Goal: Find specific page/section: Find specific page/section

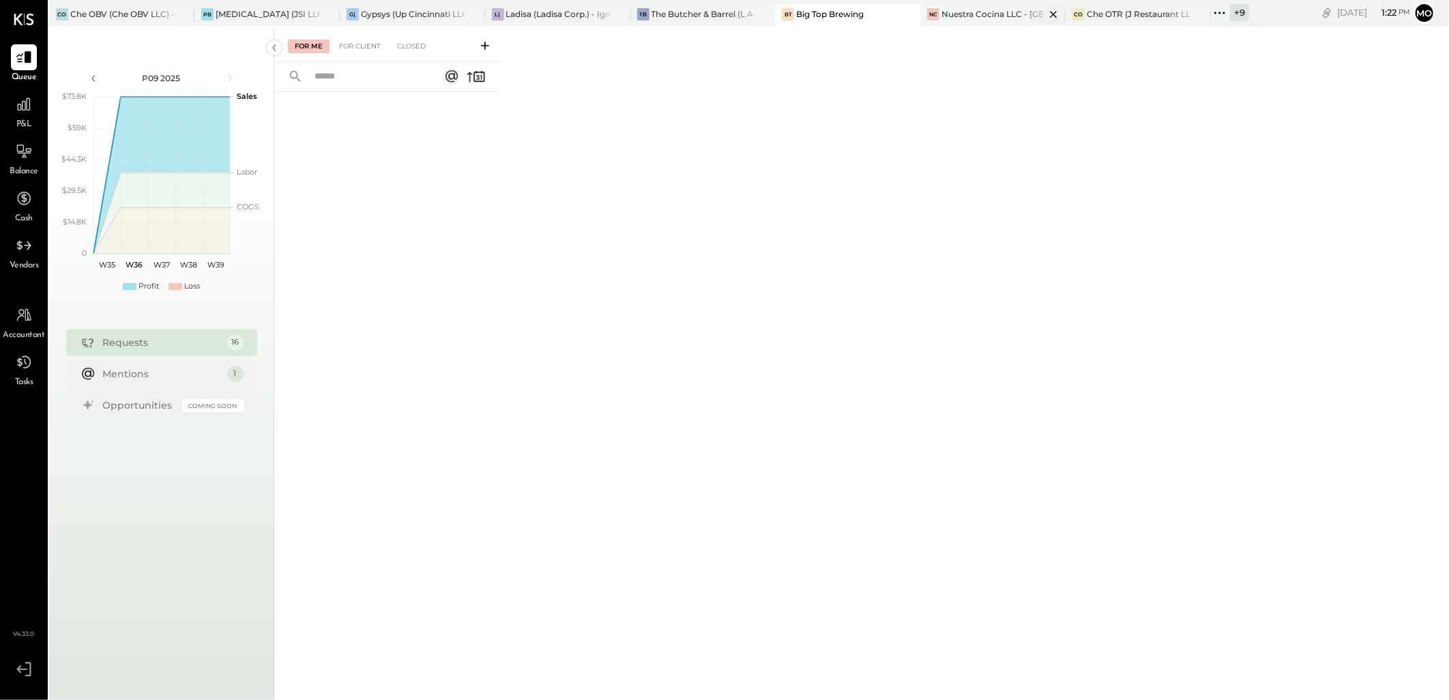
click at [959, 19] on div "Nuestra Cocina LLC - [GEOGRAPHIC_DATA]" at bounding box center [994, 14] width 104 height 12
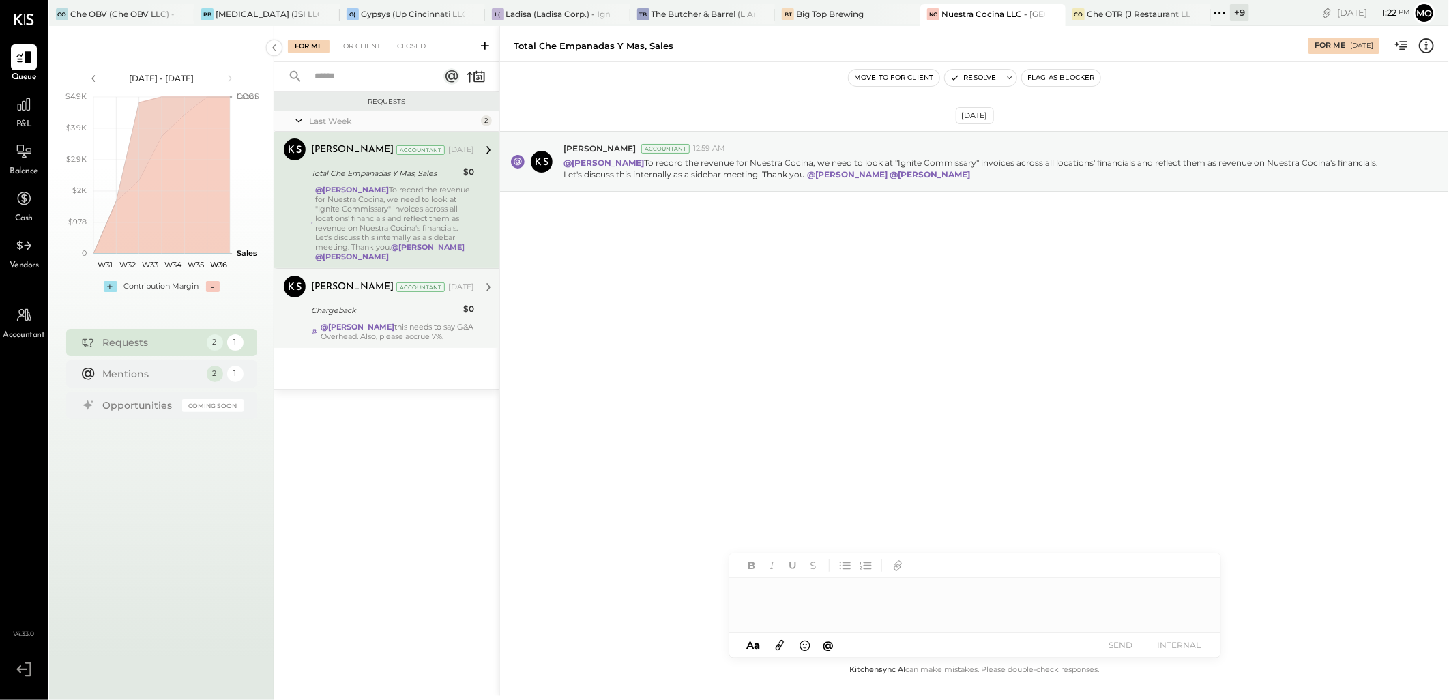
click at [389, 304] on div "Chargeback" at bounding box center [385, 311] width 148 height 14
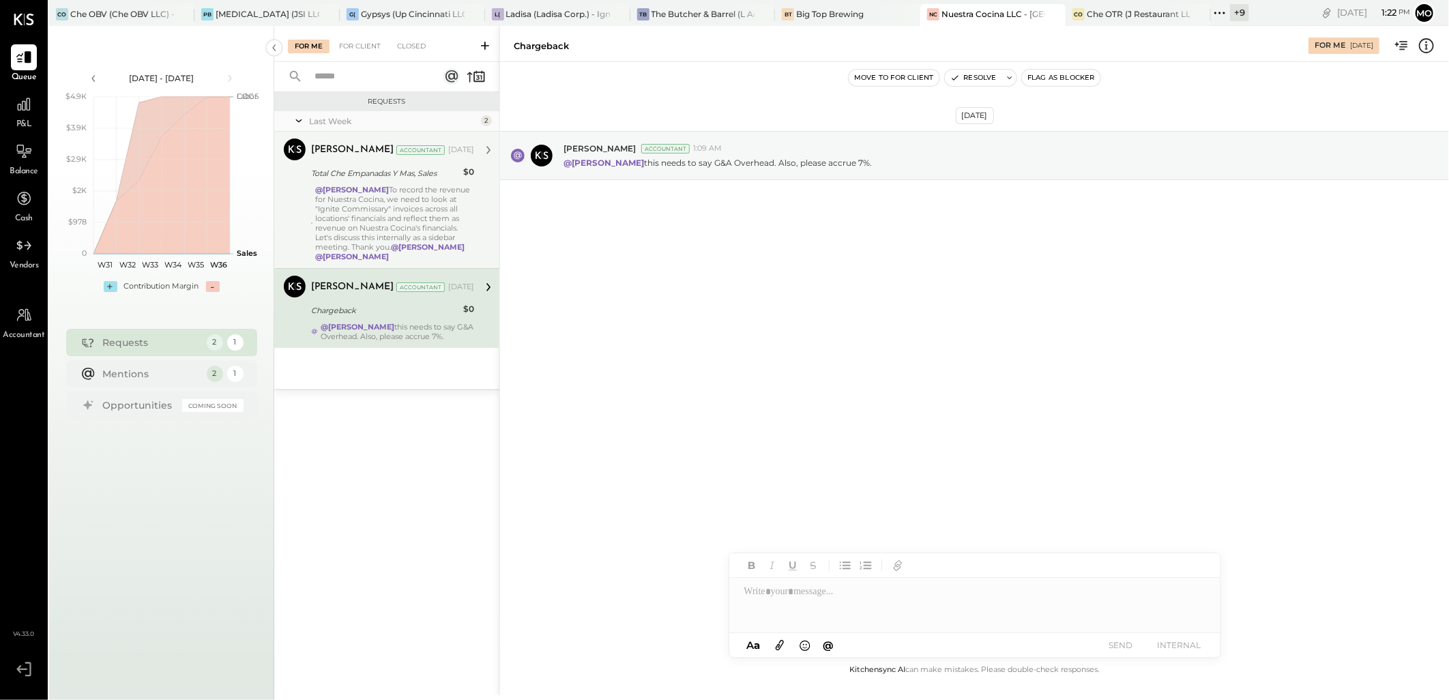
click at [394, 179] on div "Total Che Empanadas Y Mas, Sales" at bounding box center [385, 173] width 148 height 14
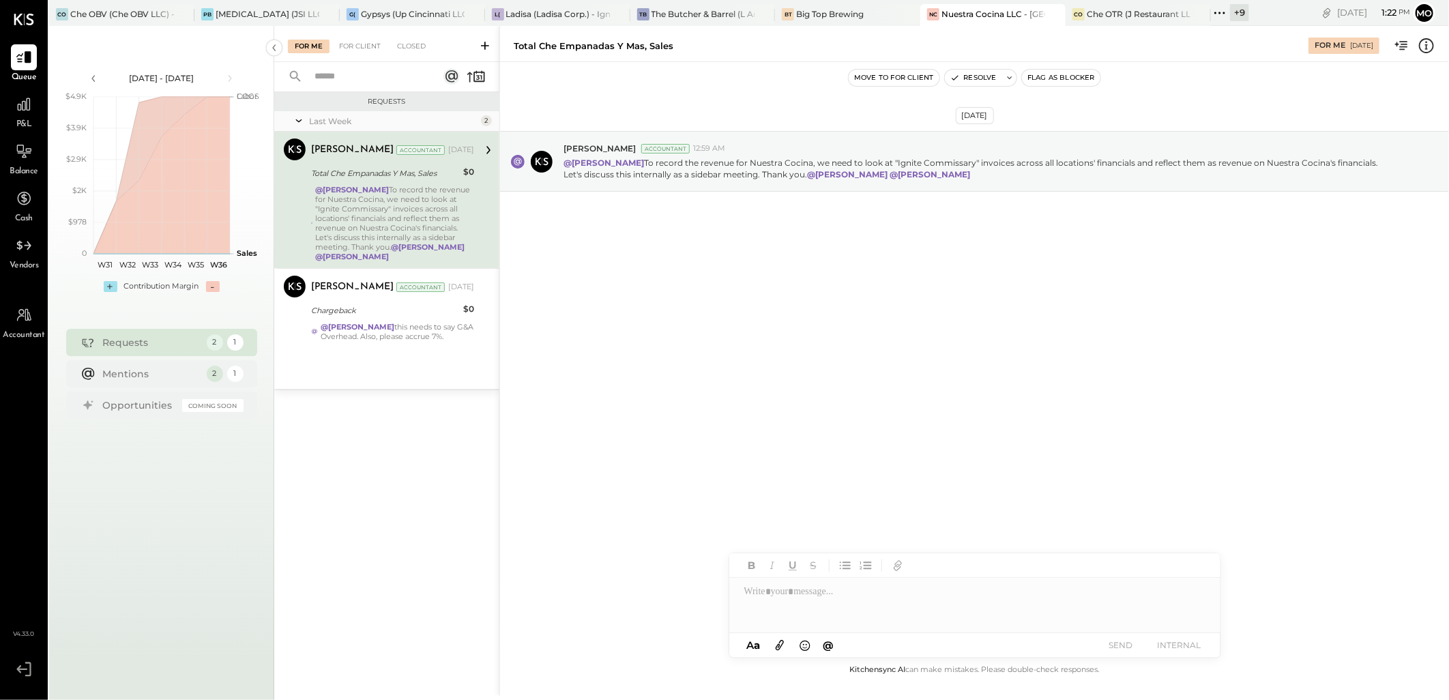
click at [366, 53] on div "For Me For Client Closed" at bounding box center [386, 44] width 225 height 36
click at [362, 46] on div "For Client" at bounding box center [359, 47] width 55 height 14
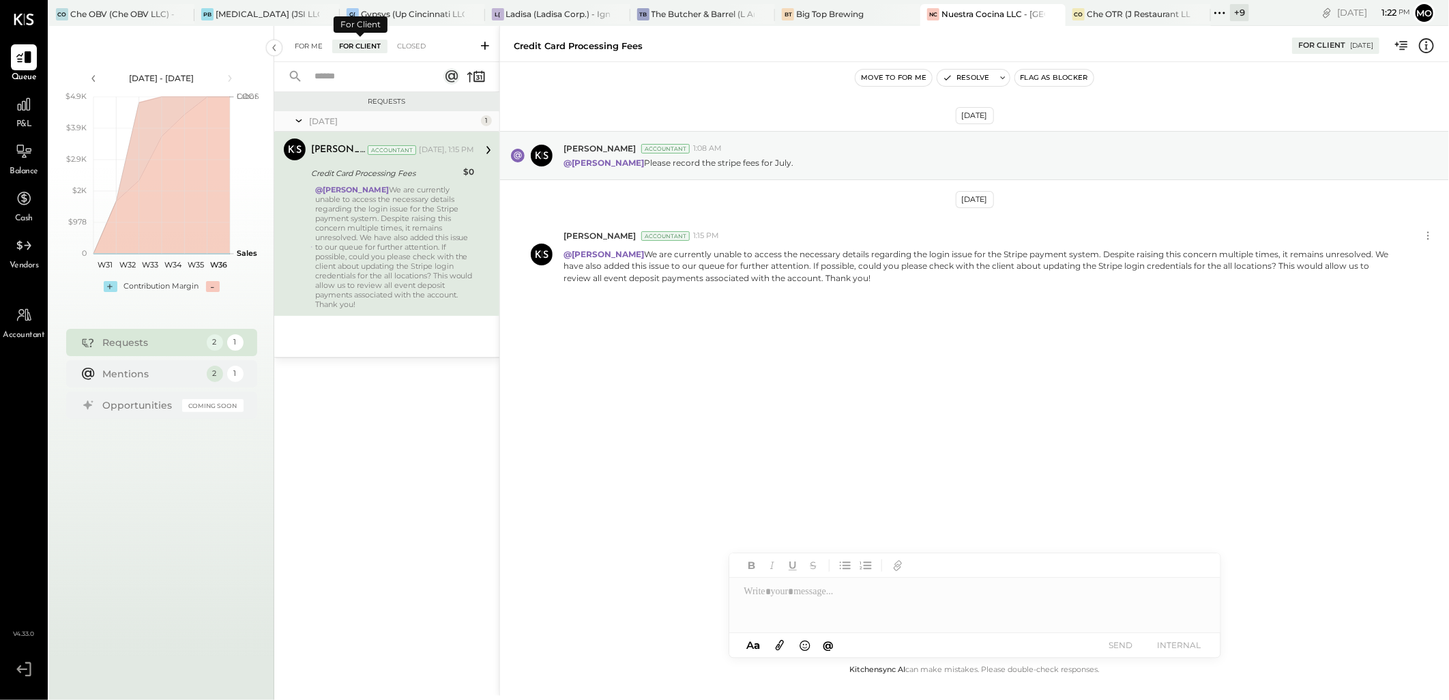
click at [316, 40] on div "For Me" at bounding box center [309, 47] width 42 height 14
